Goal: Find specific page/section

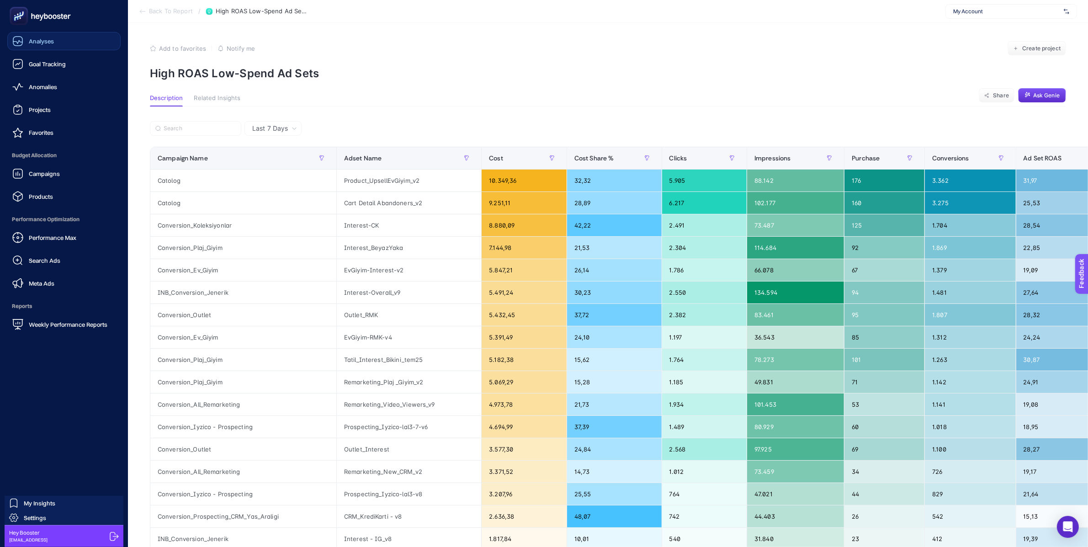
click at [23, 42] on icon at bounding box center [17, 41] width 11 height 11
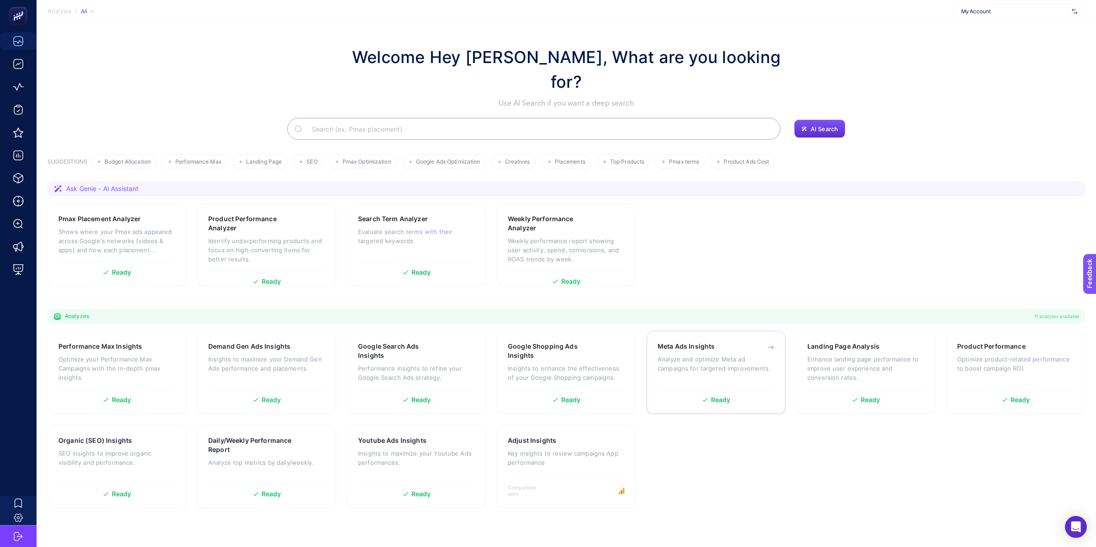
click at [728, 342] on div "Meta Ads Insights" at bounding box center [716, 346] width 117 height 9
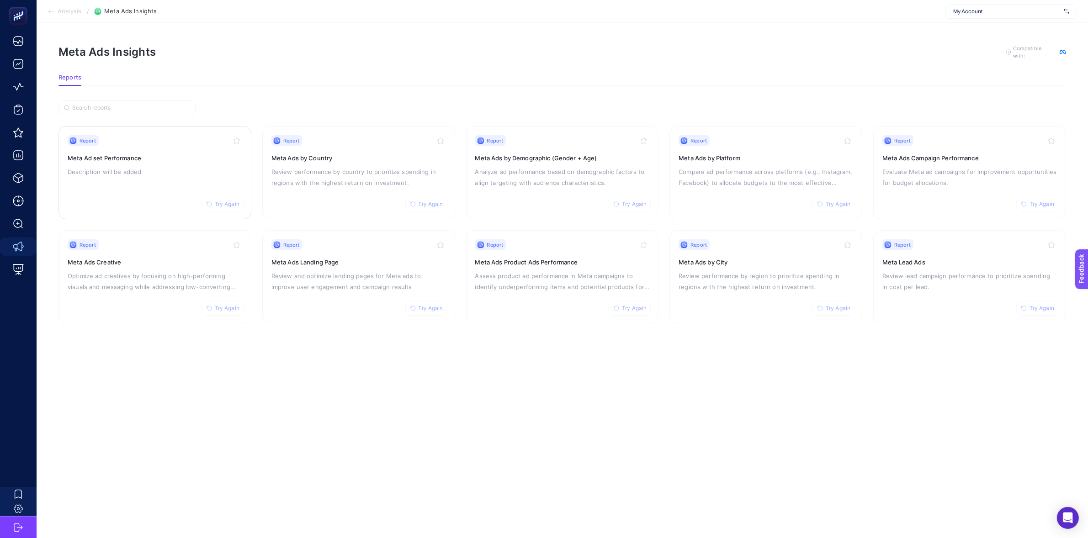
click at [179, 198] on div "Report Try Again Meta Ad set Performance Description will be added" at bounding box center [155, 172] width 174 height 75
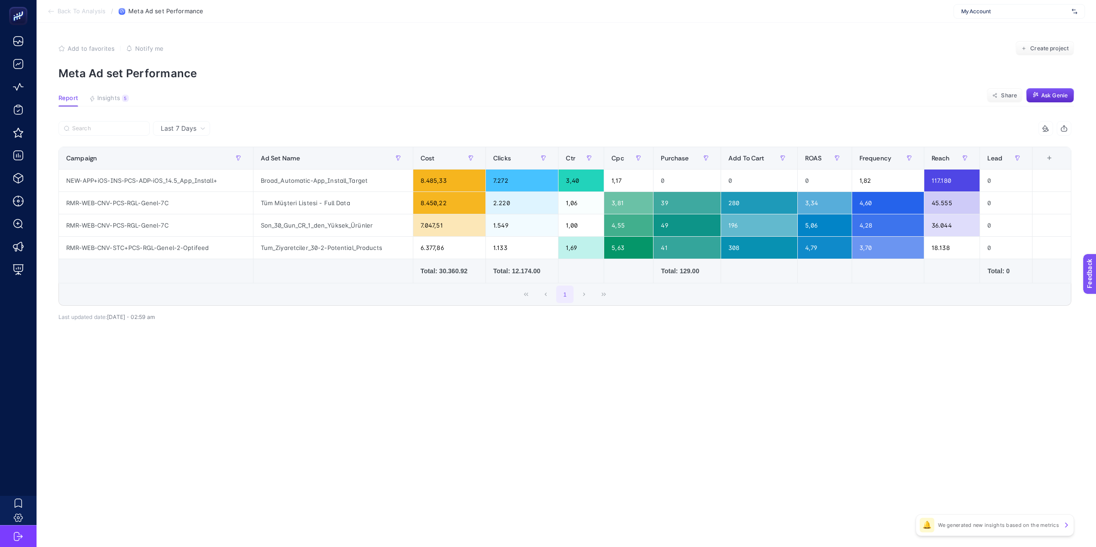
click at [967, 17] on div "My Account" at bounding box center [1020, 11] width 132 height 15
type input "[PERSON_NAME]"
click at [973, 49] on div "ebebek UK" at bounding box center [1019, 44] width 131 height 15
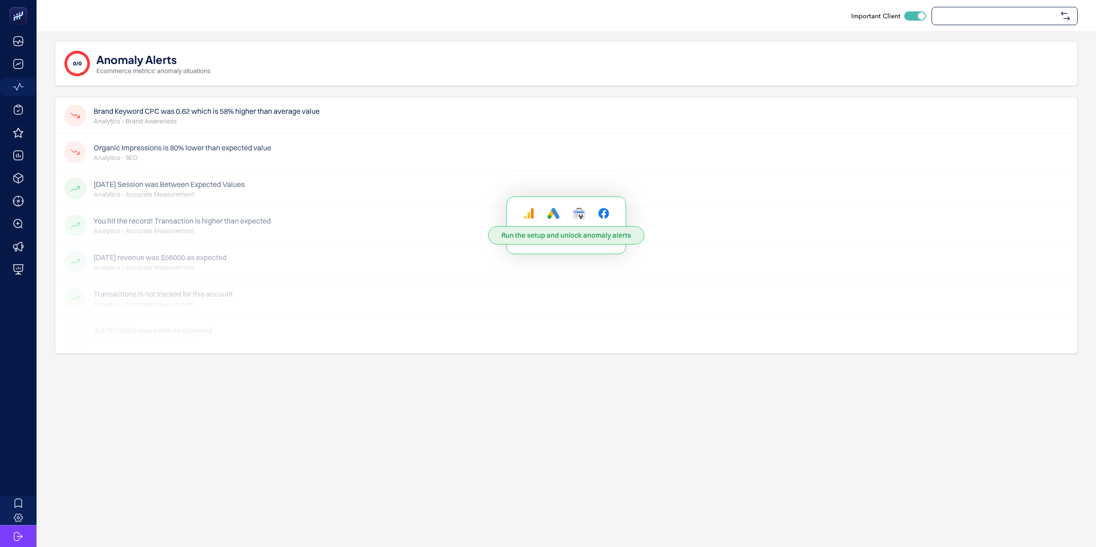
checkbox input "true"
